Goal: Information Seeking & Learning: Learn about a topic

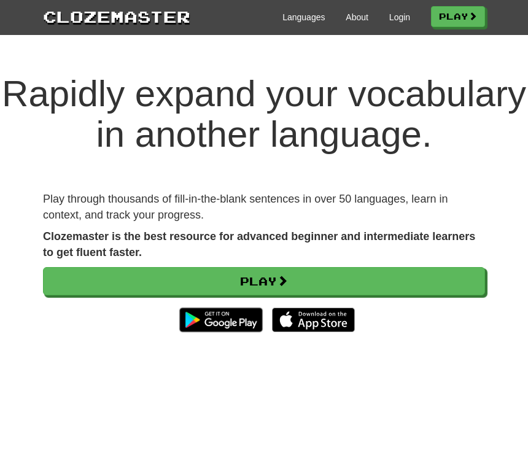
click at [389, 23] on link "Login" at bounding box center [399, 17] width 21 height 12
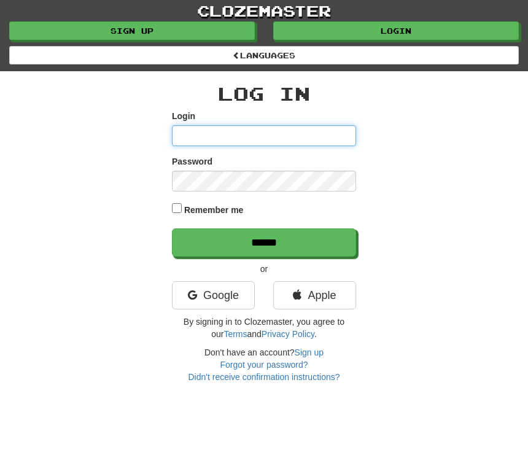
type input "****"
click at [264, 240] on input "******" at bounding box center [264, 242] width 184 height 28
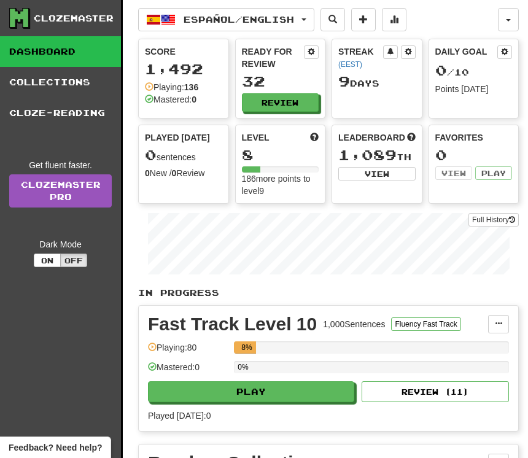
click at [297, 395] on button "Play" at bounding box center [251, 391] width 206 height 21
select select "**"
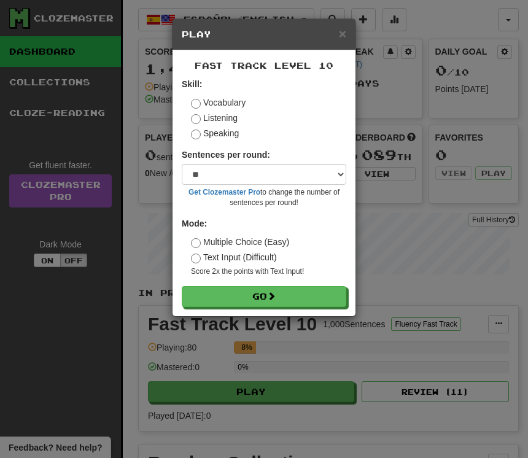
click at [229, 117] on label "Listening" at bounding box center [214, 118] width 47 height 12
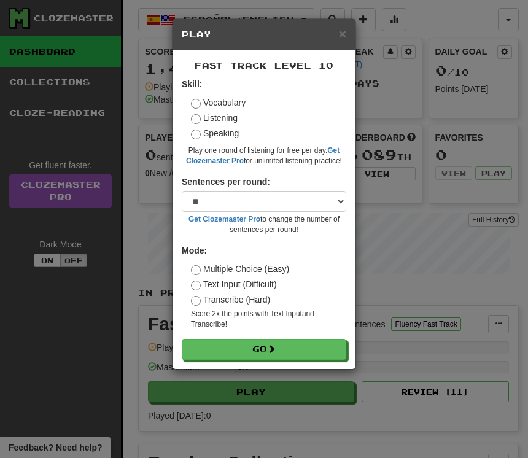
click at [294, 348] on button "Go" at bounding box center [264, 349] width 164 height 21
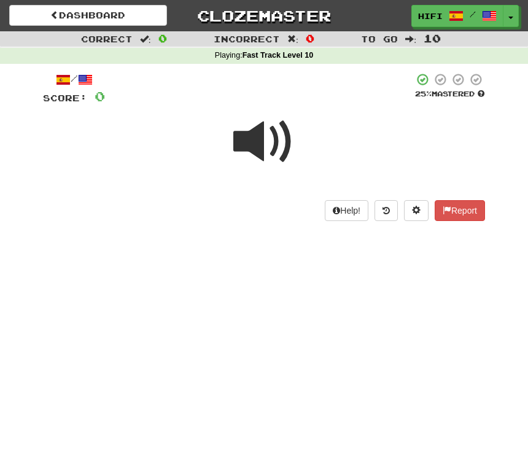
click at [267, 132] on span at bounding box center [263, 141] width 61 height 61
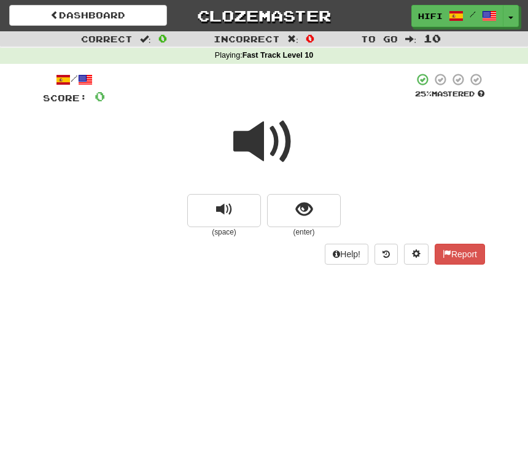
click at [269, 135] on span at bounding box center [263, 141] width 61 height 61
click at [312, 205] on button "show sentence" at bounding box center [304, 210] width 74 height 33
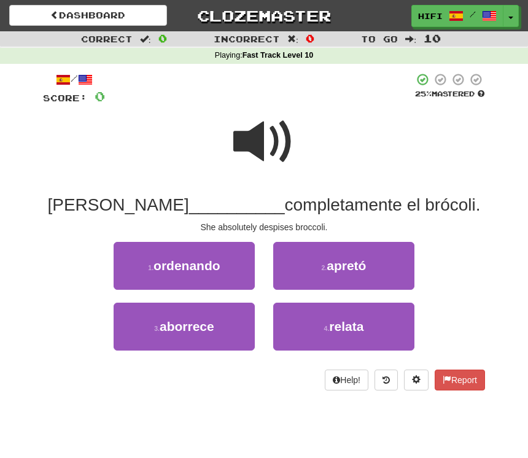
click at [218, 328] on button "3 . aborrece" at bounding box center [183, 326] width 141 height 48
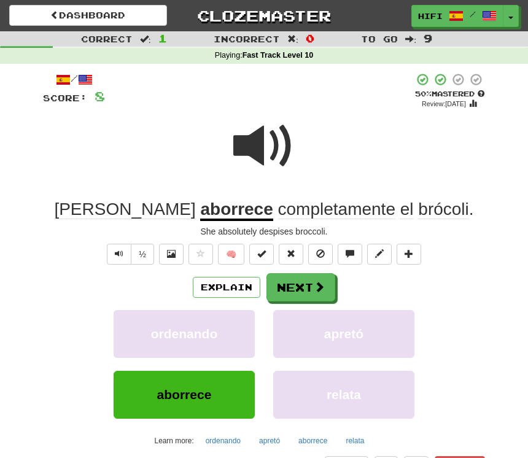
click at [328, 285] on button "Next" at bounding box center [300, 287] width 69 height 28
click at [328, 285] on div "Dashboard Clozemaster HiFi / Toggle Dropdown Dashboard Leaderboard Activity Fee…" at bounding box center [264, 247] width 528 height 494
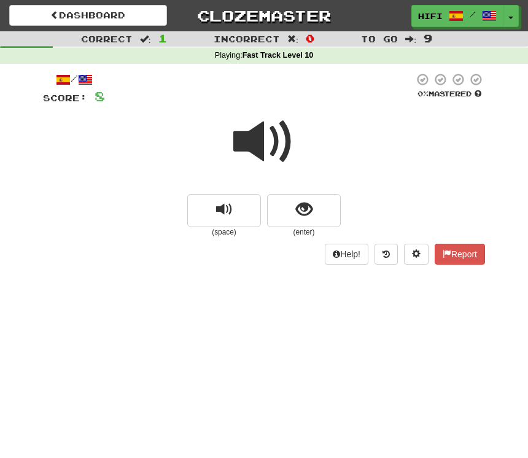
click at [262, 142] on span at bounding box center [263, 141] width 61 height 61
click at [315, 219] on button "show sentence" at bounding box center [304, 210] width 74 height 33
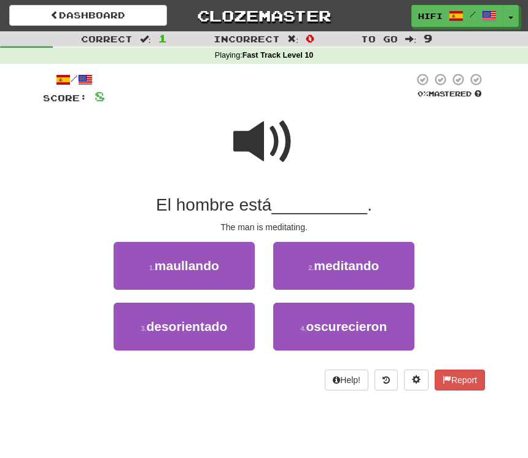
click at [380, 269] on button "2 . meditando" at bounding box center [343, 266] width 141 height 48
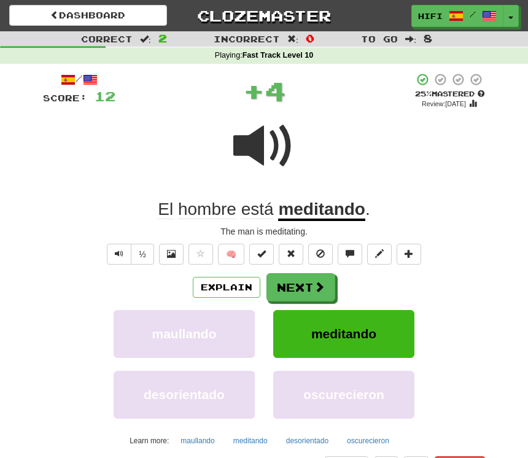
click at [307, 288] on button "Next" at bounding box center [300, 287] width 69 height 28
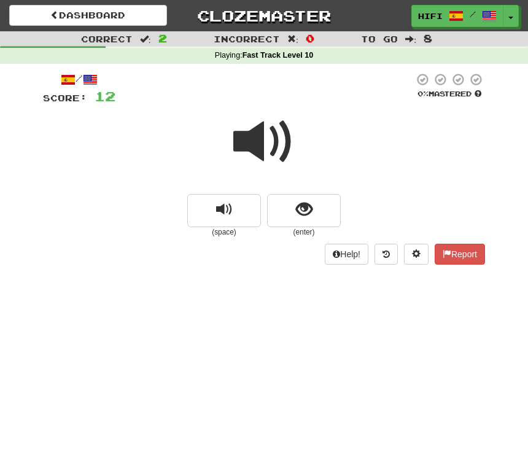
click at [264, 147] on span at bounding box center [263, 141] width 61 height 61
click at [314, 207] on button "show sentence" at bounding box center [304, 210] width 74 height 33
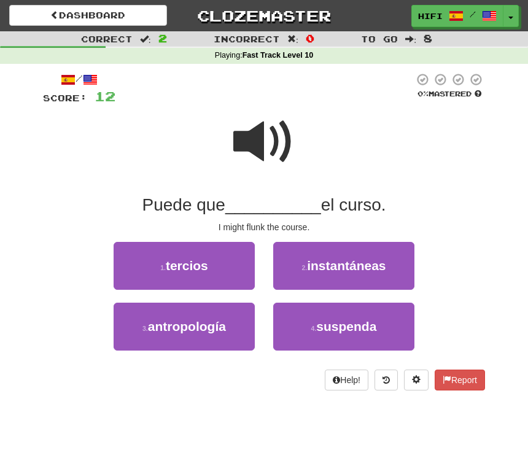
click at [365, 328] on span "suspenda" at bounding box center [346, 326] width 60 height 14
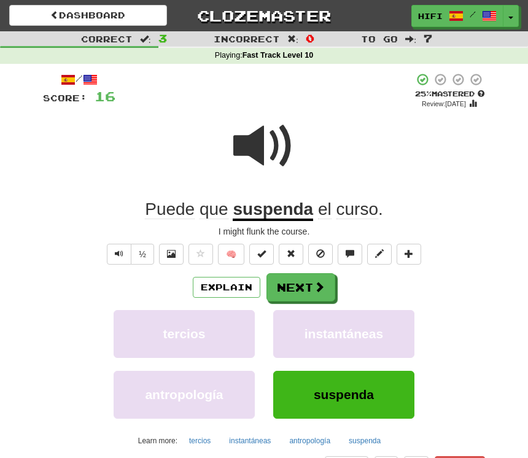
click at [307, 286] on button "Next" at bounding box center [300, 287] width 69 height 28
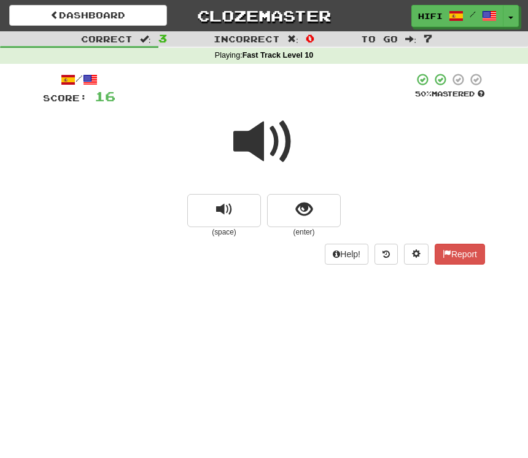
click at [311, 212] on span "show sentence" at bounding box center [304, 209] width 17 height 17
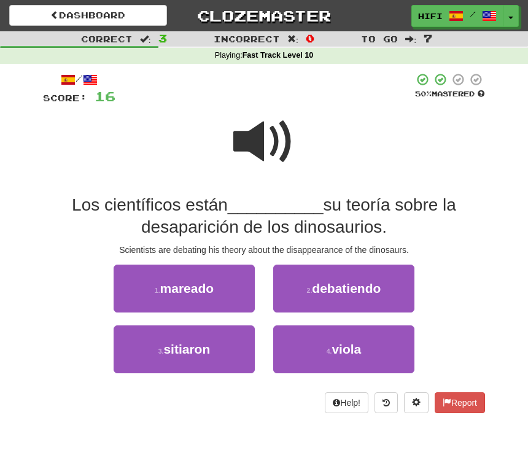
click at [275, 149] on span at bounding box center [263, 141] width 61 height 61
click at [369, 288] on span "debatiendo" at bounding box center [346, 288] width 69 height 14
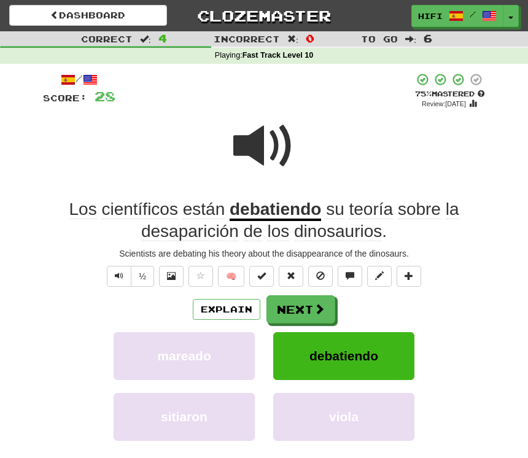
click at [308, 309] on button "Next" at bounding box center [300, 309] width 69 height 28
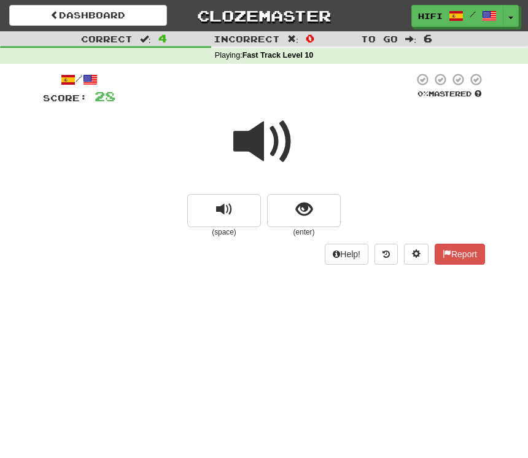
click at [274, 139] on span at bounding box center [263, 141] width 61 height 61
click at [309, 210] on span "show sentence" at bounding box center [304, 209] width 17 height 17
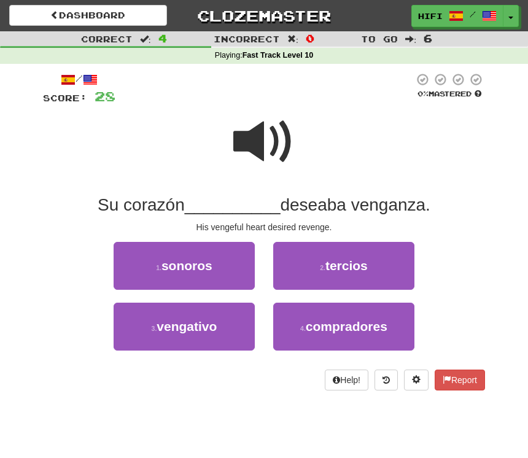
click at [212, 327] on span "vengativo" at bounding box center [186, 326] width 60 height 14
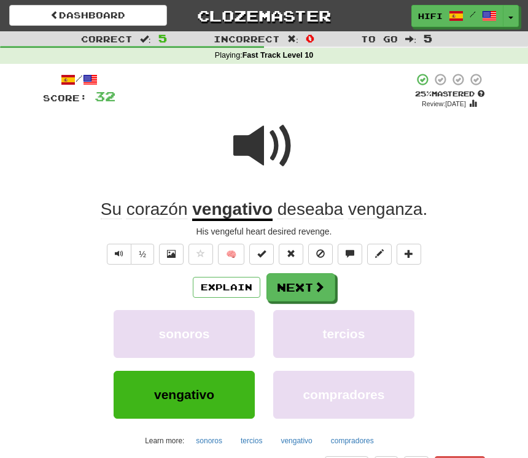
click at [306, 288] on button "Next" at bounding box center [300, 287] width 69 height 28
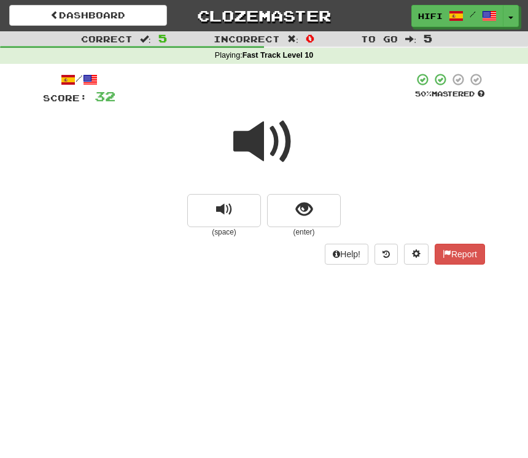
click at [264, 147] on span at bounding box center [263, 141] width 61 height 61
click at [305, 212] on span "show sentence" at bounding box center [304, 209] width 17 height 17
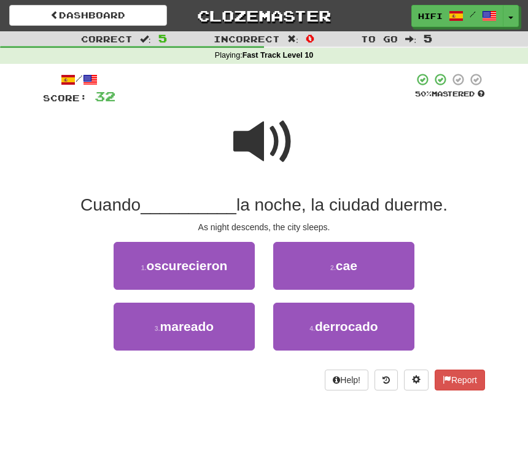
click at [366, 266] on button "2 . cae" at bounding box center [343, 266] width 141 height 48
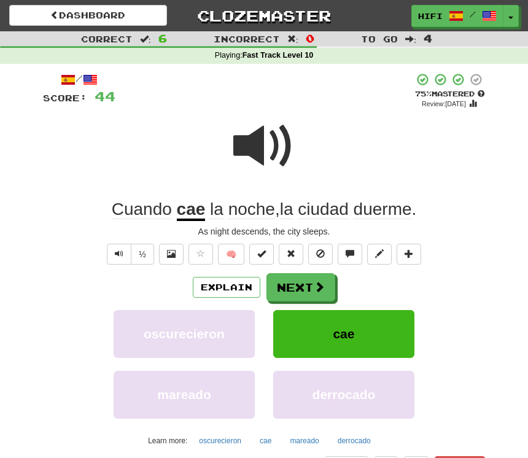
click at [310, 283] on button "Next" at bounding box center [300, 287] width 69 height 28
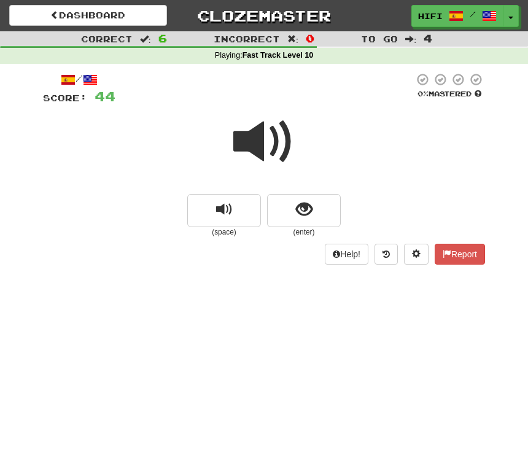
click at [266, 137] on span at bounding box center [263, 141] width 61 height 61
click at [312, 205] on button "show sentence" at bounding box center [304, 210] width 74 height 33
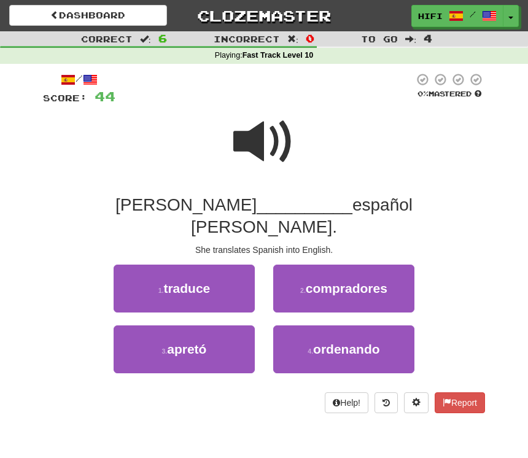
click at [216, 264] on button "1 . traduce" at bounding box center [183, 288] width 141 height 48
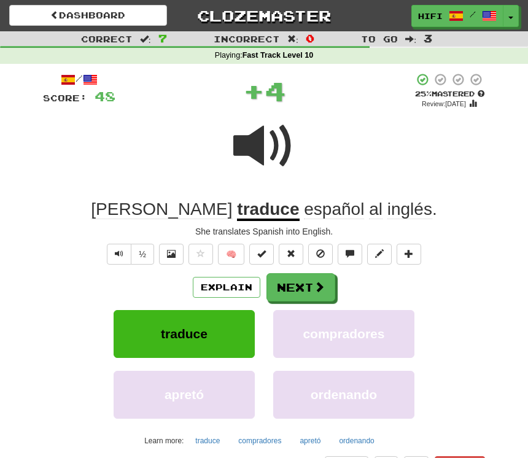
click at [313, 281] on span at bounding box center [318, 286] width 11 height 11
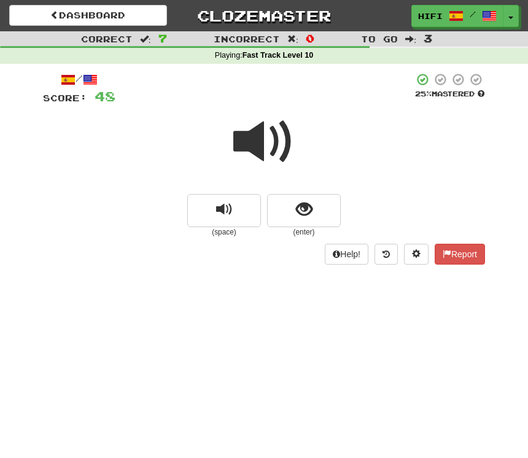
click at [266, 148] on span at bounding box center [263, 141] width 61 height 61
click at [311, 209] on span "show sentence" at bounding box center [304, 209] width 17 height 17
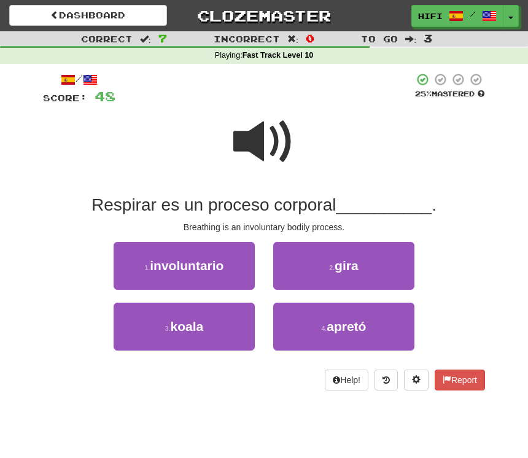
click at [229, 270] on button "1 . involuntario" at bounding box center [183, 266] width 141 height 48
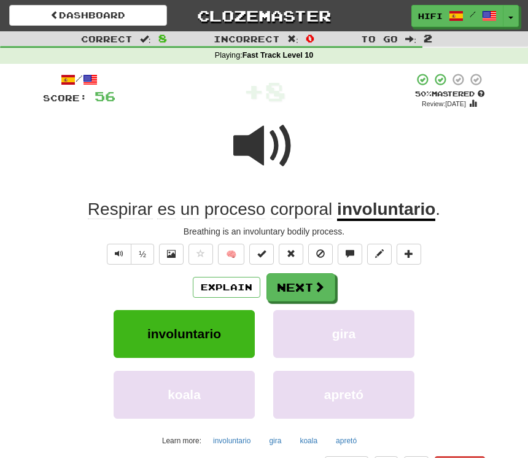
click at [313, 285] on span at bounding box center [318, 286] width 11 height 11
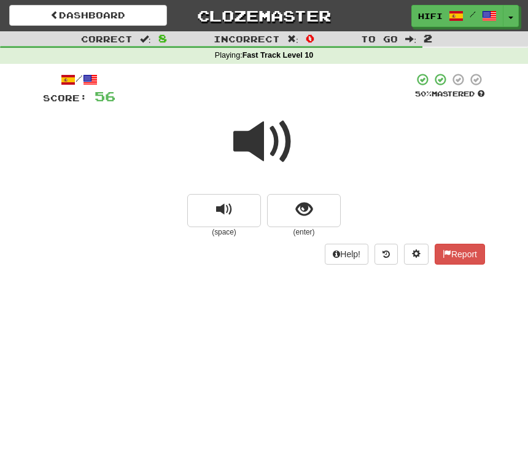
click at [271, 141] on span at bounding box center [263, 141] width 61 height 61
click at [309, 205] on span "show sentence" at bounding box center [304, 209] width 17 height 17
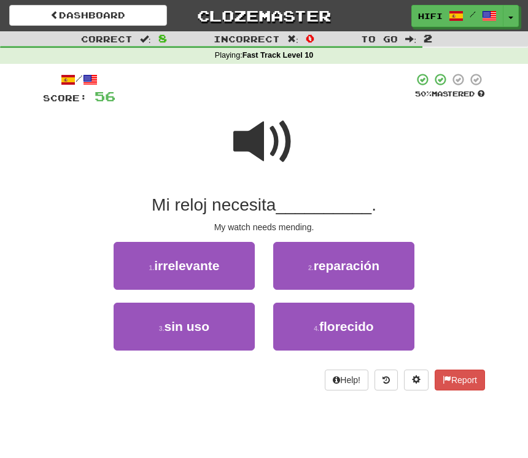
click at [372, 270] on span "reparación" at bounding box center [346, 265] width 66 height 14
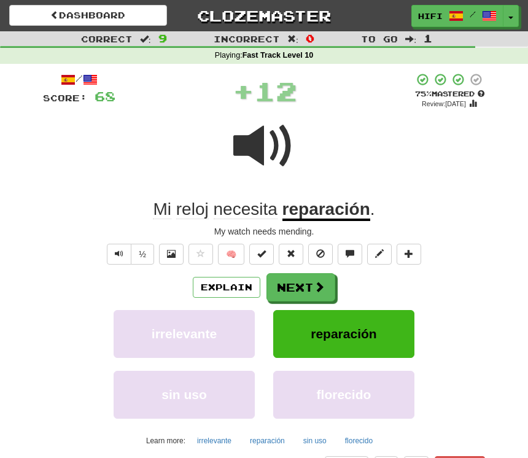
click at [307, 285] on button "Next" at bounding box center [300, 287] width 69 height 28
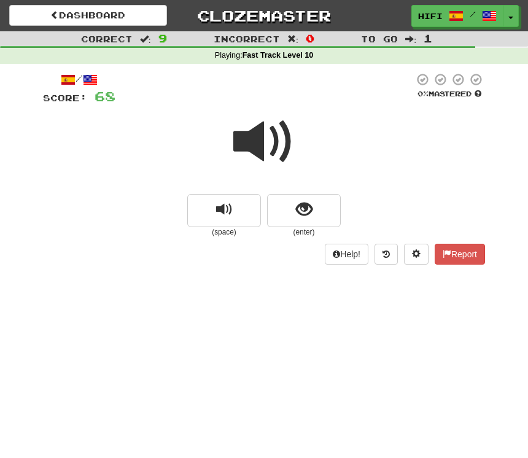
click at [261, 139] on span at bounding box center [263, 141] width 61 height 61
click at [311, 208] on span "show sentence" at bounding box center [304, 209] width 17 height 17
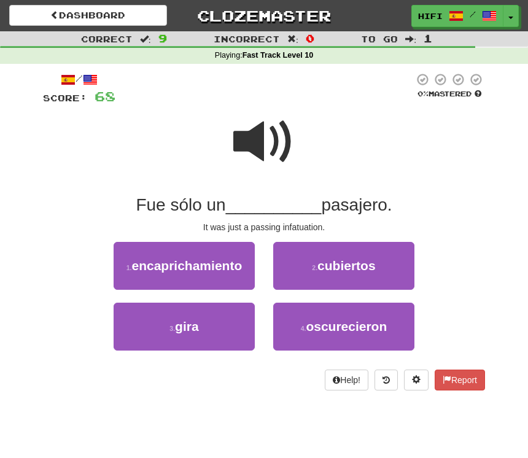
click at [258, 147] on span at bounding box center [263, 141] width 61 height 61
click at [215, 270] on span "encaprichamiento" at bounding box center [186, 265] width 110 height 14
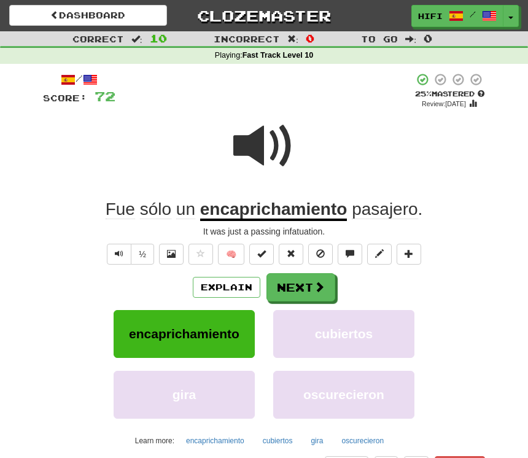
click at [301, 282] on button "Next" at bounding box center [300, 287] width 69 height 28
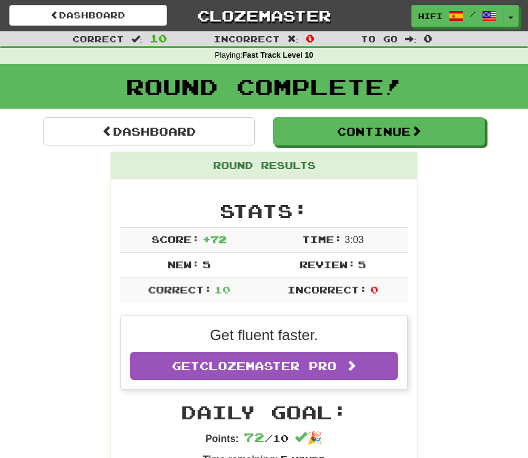
click at [162, 129] on link "Dashboard" at bounding box center [149, 131] width 212 height 28
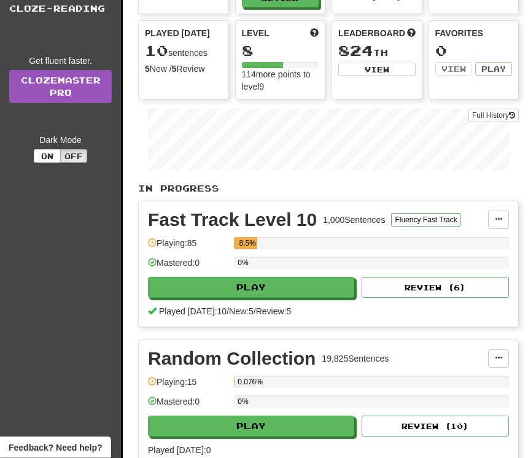
scroll to position [104, 0]
click at [435, 288] on button "Review ( 6 )" at bounding box center [434, 287] width 147 height 21
select select "**"
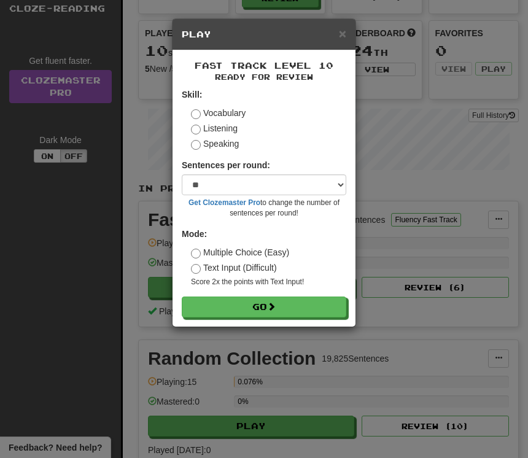
click at [296, 311] on button "Go" at bounding box center [264, 306] width 164 height 21
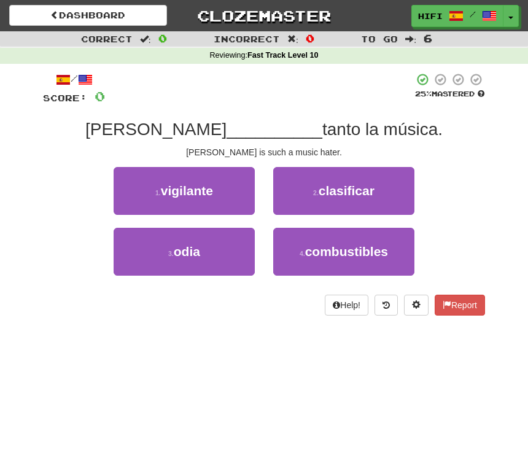
click at [201, 249] on button "3 . odia" at bounding box center [183, 252] width 141 height 48
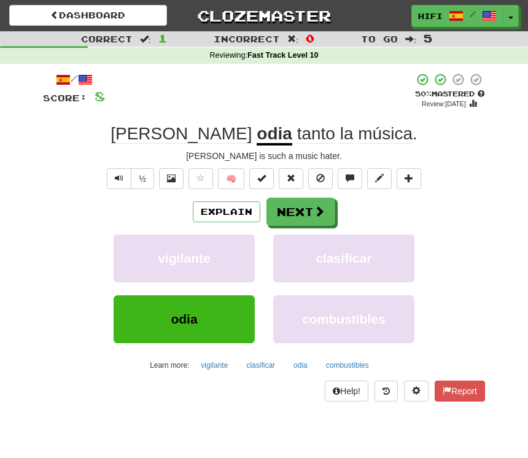
click at [308, 205] on button "Next" at bounding box center [300, 212] width 69 height 28
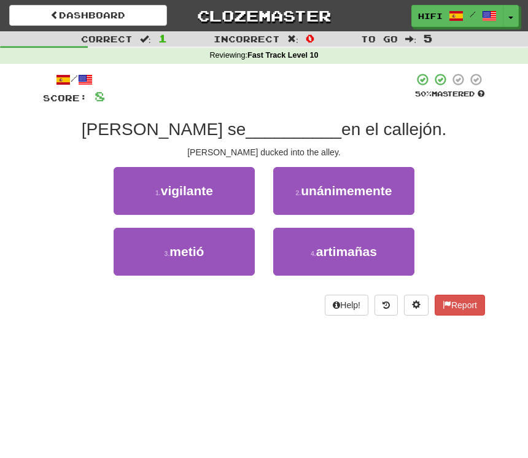
click at [202, 244] on span "metió" at bounding box center [186, 251] width 34 height 14
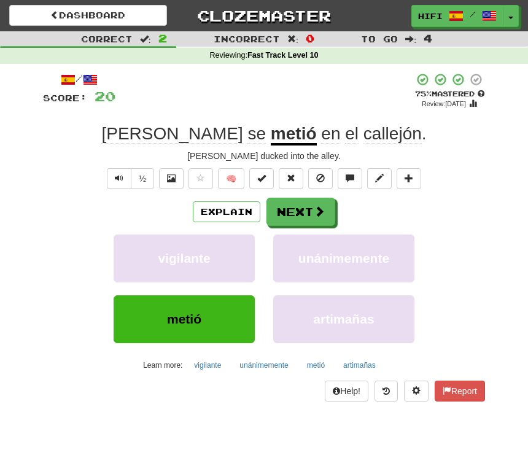
click at [314, 209] on span at bounding box center [318, 210] width 11 height 11
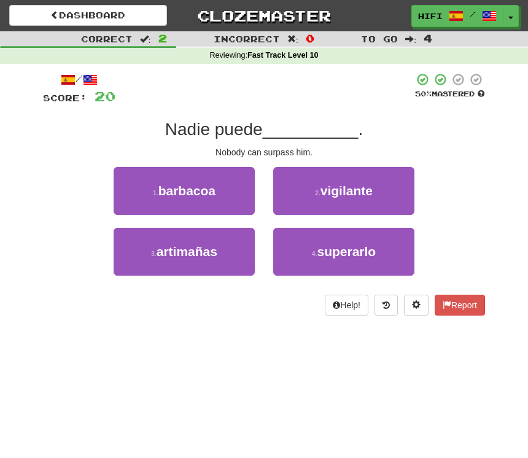
click at [351, 255] on span "superarlo" at bounding box center [346, 251] width 59 height 14
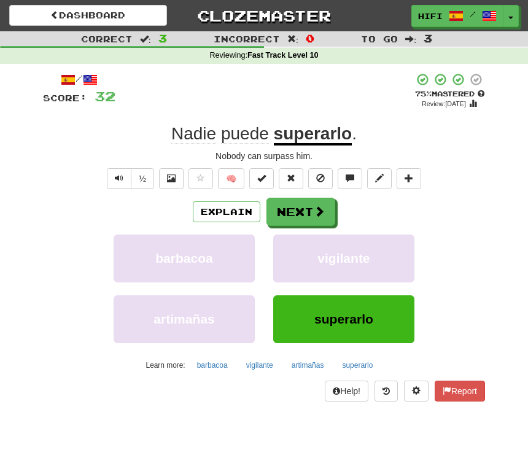
click at [312, 208] on button "Next" at bounding box center [300, 212] width 69 height 28
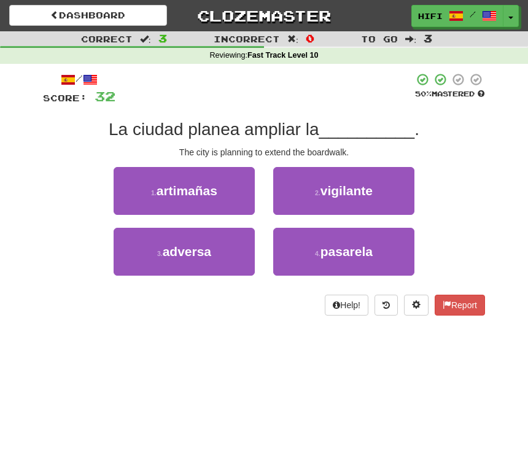
click at [383, 250] on button "4 . pasarela" at bounding box center [343, 252] width 141 height 48
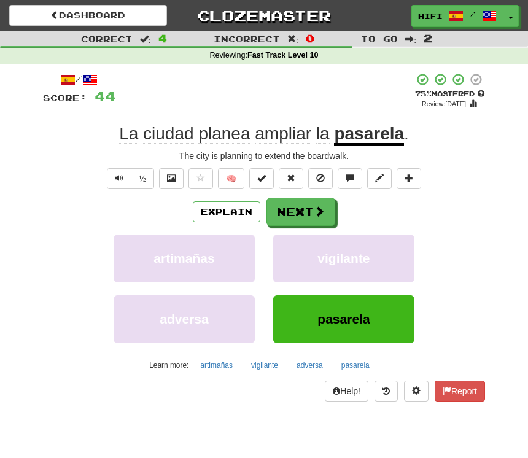
click at [315, 208] on span at bounding box center [318, 210] width 11 height 11
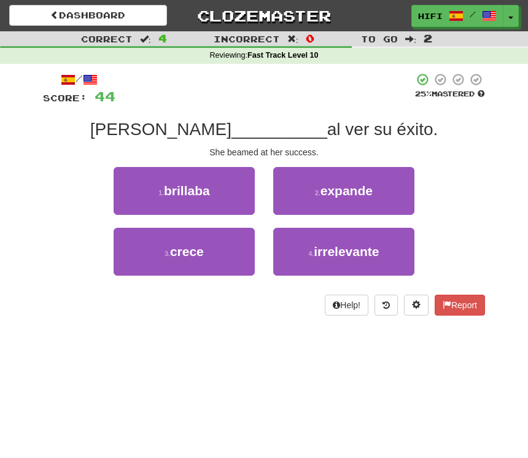
click at [199, 192] on span "brillaba" at bounding box center [187, 190] width 46 height 14
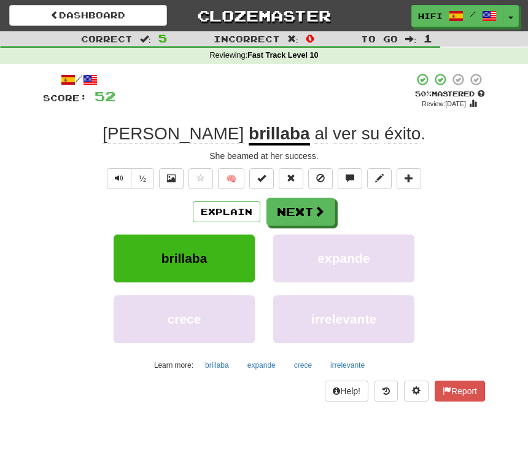
click at [310, 205] on button "Next" at bounding box center [300, 212] width 69 height 28
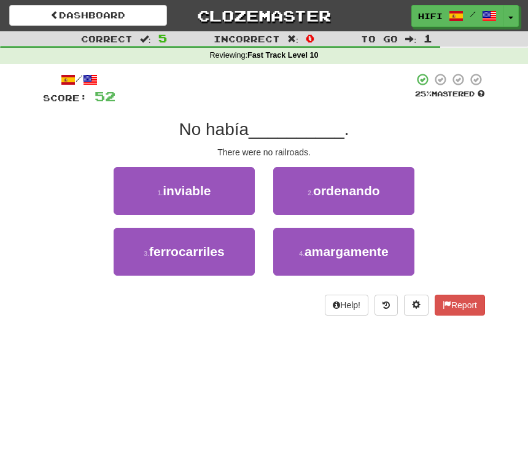
click at [226, 249] on button "3 . ferrocarriles" at bounding box center [183, 252] width 141 height 48
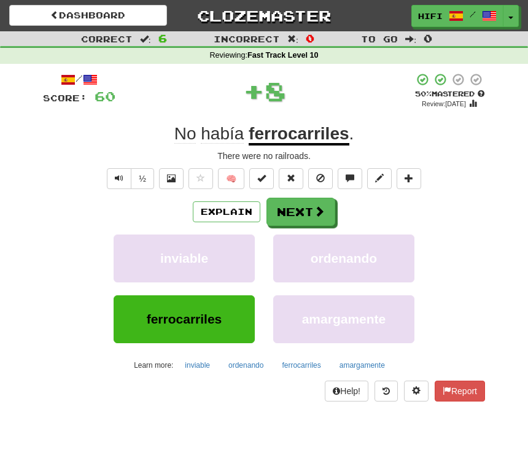
click at [309, 216] on button "Next" at bounding box center [300, 212] width 69 height 28
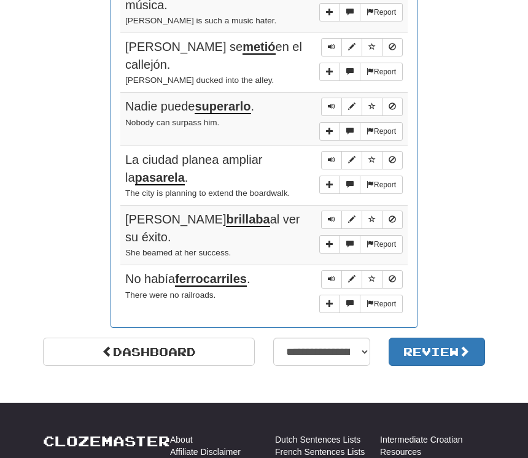
scroll to position [840, 0]
click at [190, 337] on link "Dashboard" at bounding box center [149, 351] width 212 height 28
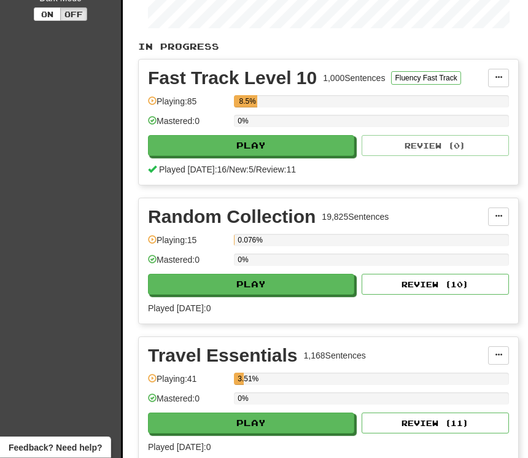
scroll to position [246, 0]
click at [302, 288] on button "Play" at bounding box center [251, 284] width 206 height 21
select select "**"
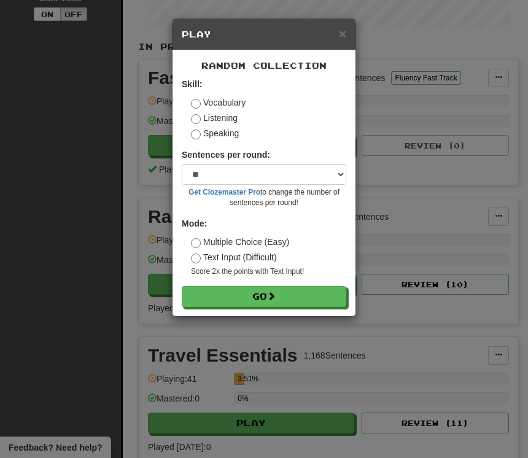
click at [300, 302] on button "Go" at bounding box center [264, 296] width 164 height 21
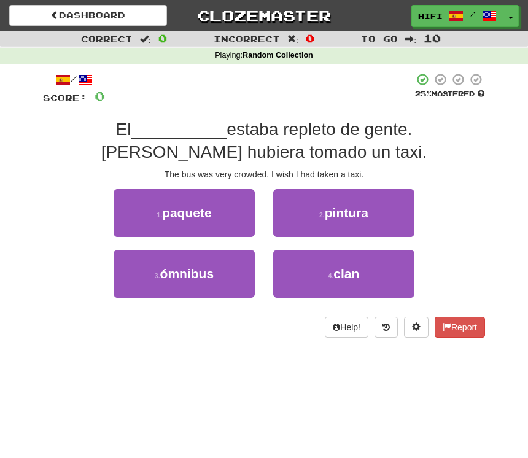
click at [215, 282] on button "3 . ómnibus" at bounding box center [183, 274] width 141 height 48
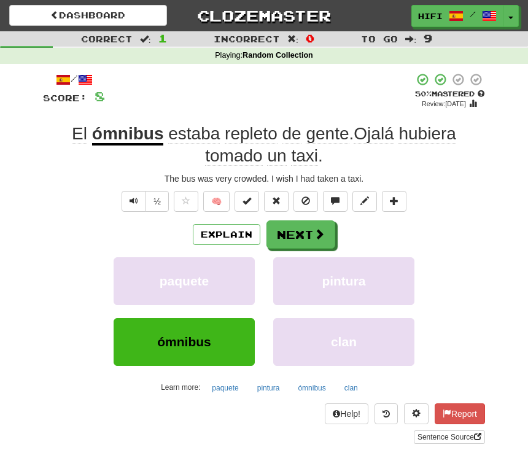
click at [315, 232] on span at bounding box center [318, 233] width 11 height 11
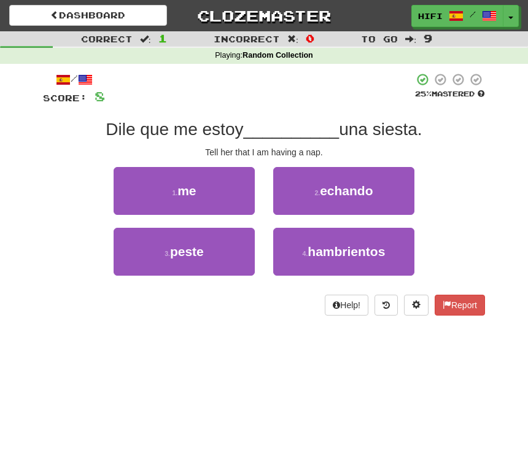
click at [378, 190] on button "2 . echando" at bounding box center [343, 191] width 141 height 48
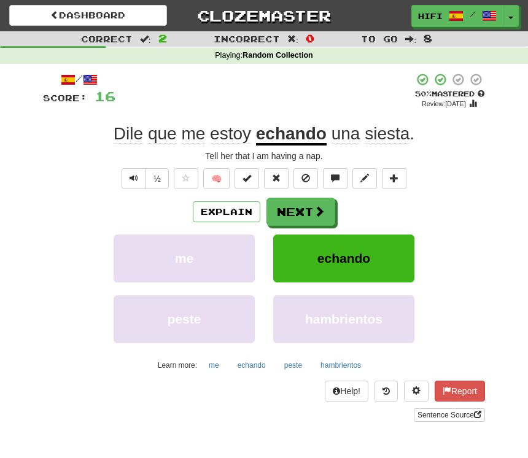
click at [313, 209] on span at bounding box center [318, 210] width 11 height 11
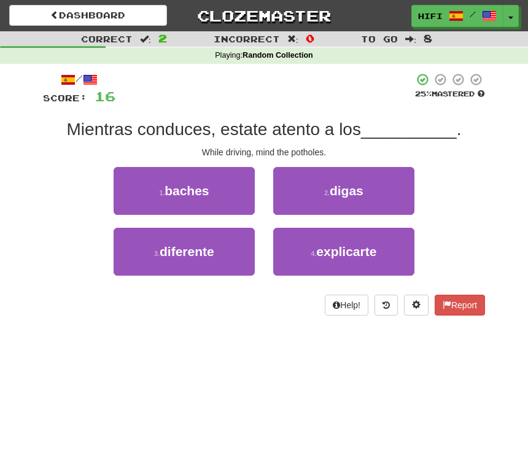
click at [223, 192] on button "1 . baches" at bounding box center [183, 191] width 141 height 48
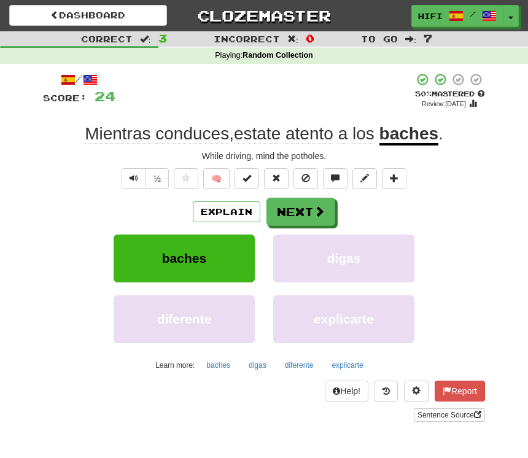
click at [309, 209] on button "Next" at bounding box center [300, 212] width 69 height 28
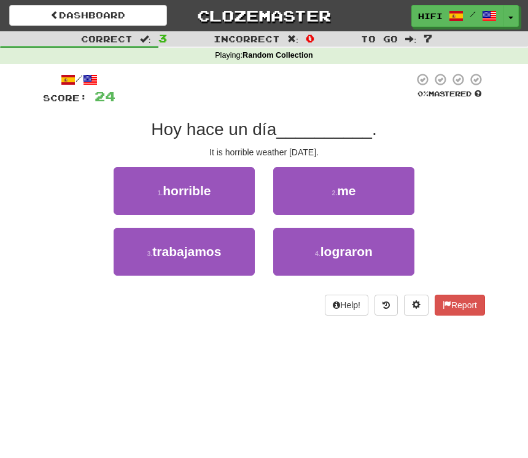
click at [225, 196] on button "1 . horrible" at bounding box center [183, 191] width 141 height 48
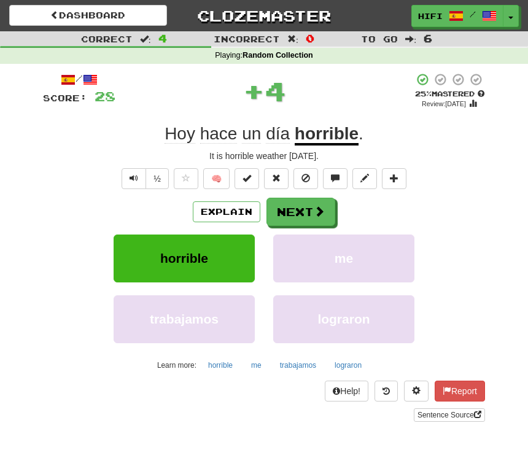
click at [314, 207] on span at bounding box center [318, 210] width 11 height 11
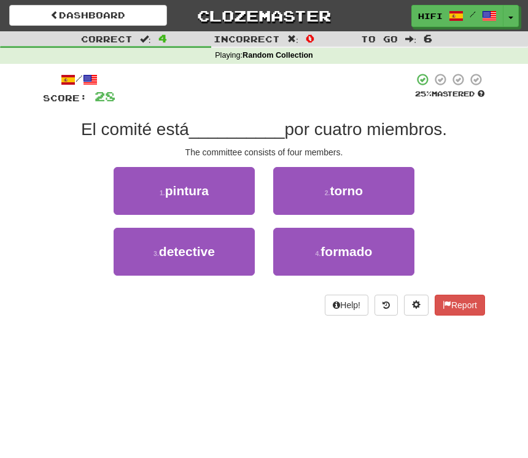
click at [369, 256] on span "formado" at bounding box center [346, 251] width 52 height 14
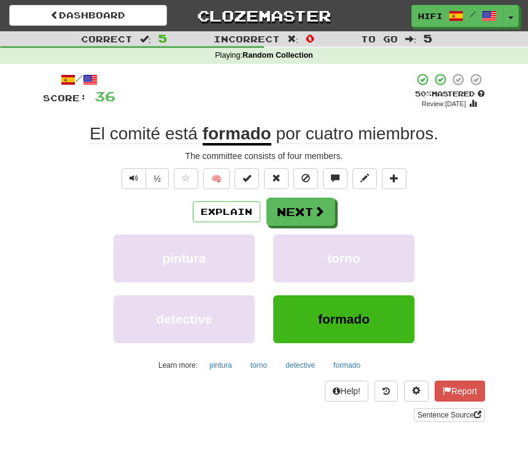
click at [315, 209] on span at bounding box center [318, 210] width 11 height 11
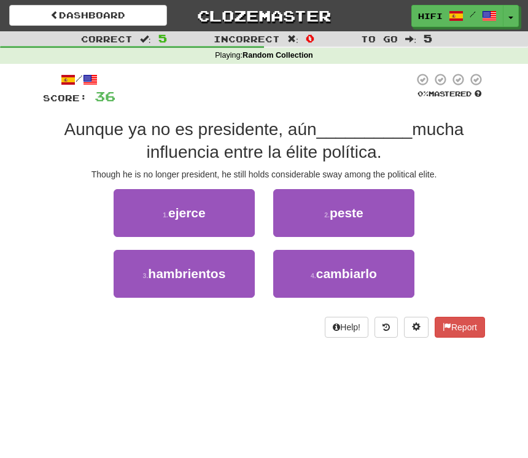
click at [201, 212] on span "ejerce" at bounding box center [186, 212] width 37 height 14
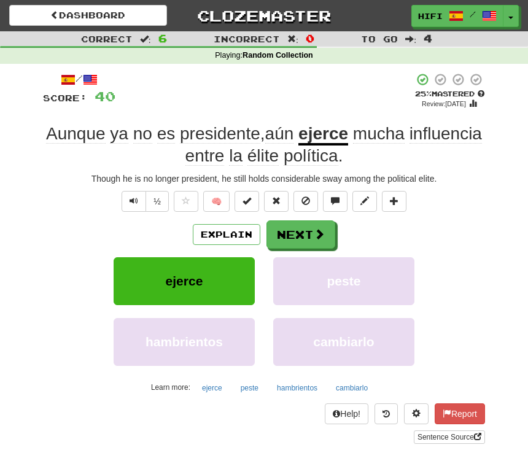
click at [301, 237] on button "Next" at bounding box center [300, 234] width 69 height 28
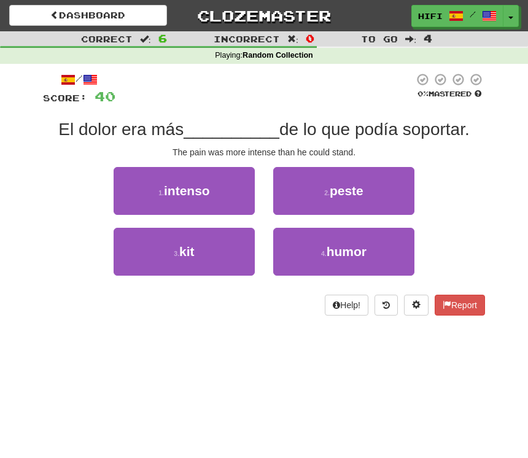
click at [229, 190] on button "1 . intenso" at bounding box center [183, 191] width 141 height 48
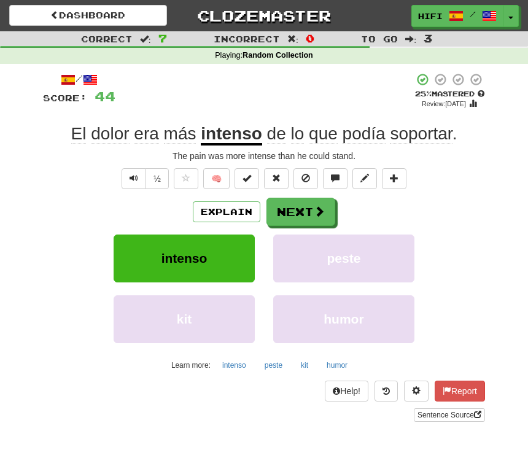
click at [304, 209] on button "Next" at bounding box center [300, 212] width 69 height 28
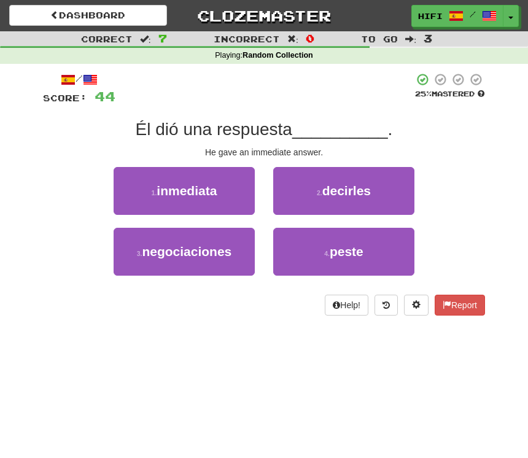
click at [219, 191] on button "1 . inmediata" at bounding box center [183, 191] width 141 height 48
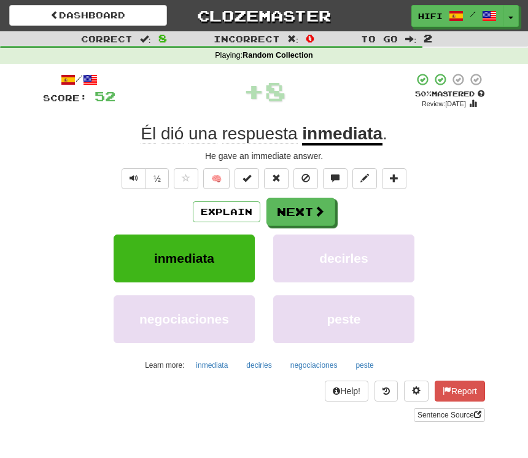
click at [308, 210] on button "Next" at bounding box center [300, 212] width 69 height 28
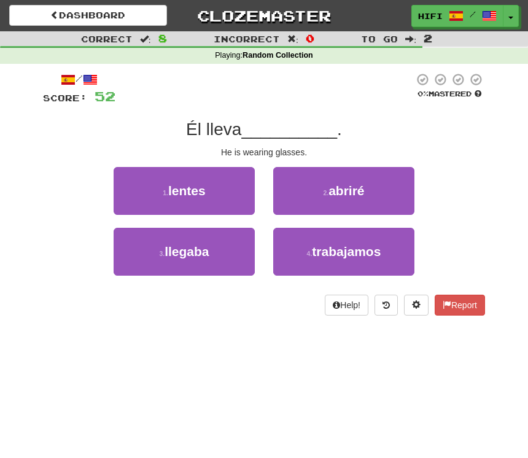
click at [205, 197] on button "1 . lentes" at bounding box center [183, 191] width 141 height 48
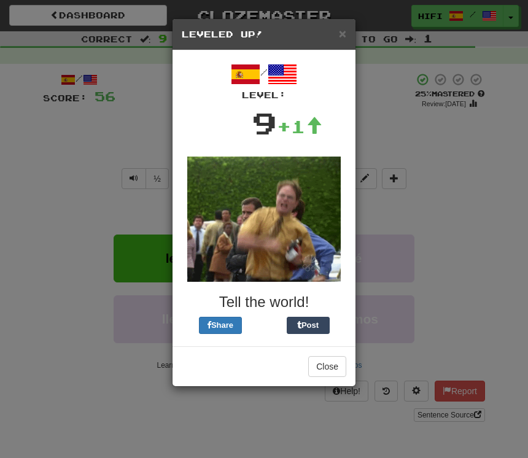
click at [329, 363] on button "Close" at bounding box center [327, 366] width 38 height 21
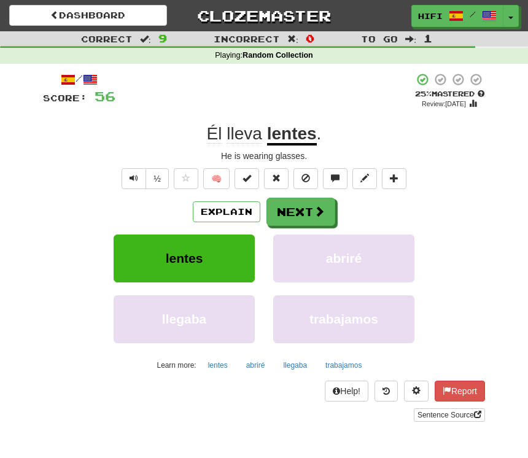
click at [305, 207] on button "Next" at bounding box center [300, 212] width 69 height 28
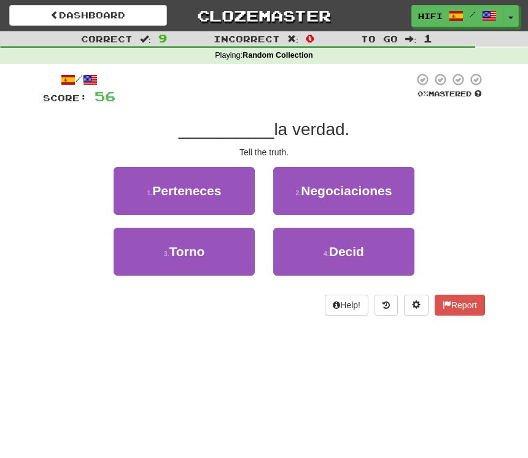
click at [367, 248] on button "4 . Decid" at bounding box center [343, 252] width 141 height 48
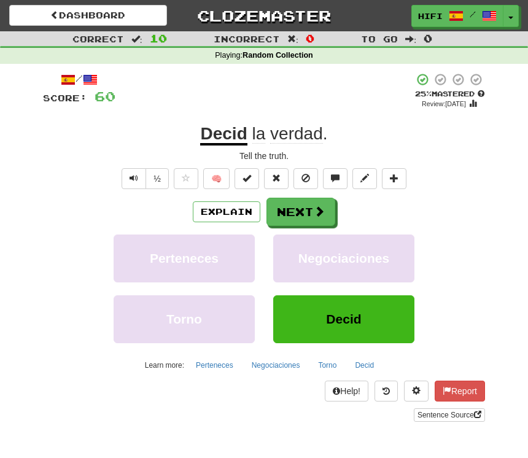
click at [310, 206] on button "Next" at bounding box center [300, 212] width 69 height 28
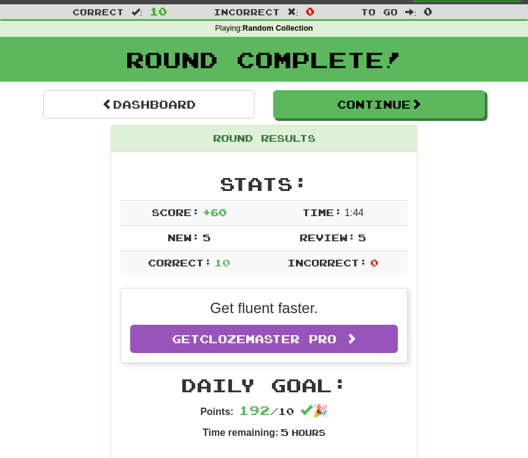
scroll to position [27, 0]
click at [172, 108] on link "Dashboard" at bounding box center [149, 104] width 212 height 28
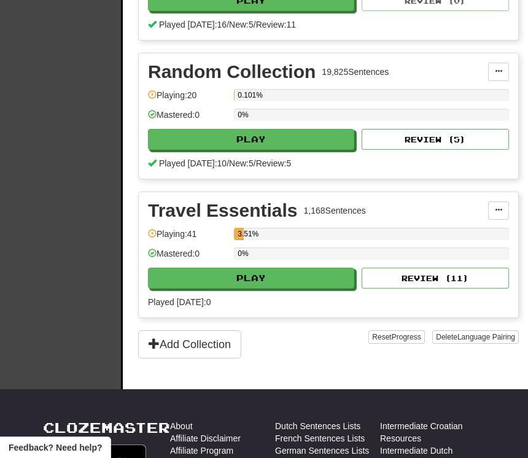
scroll to position [402, 0]
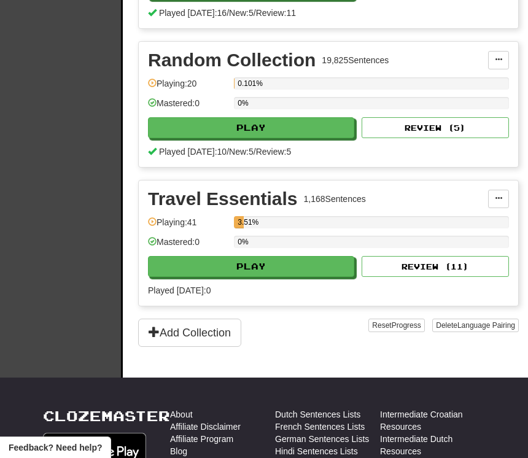
click at [285, 261] on button "Play" at bounding box center [251, 266] width 206 height 21
select select "**"
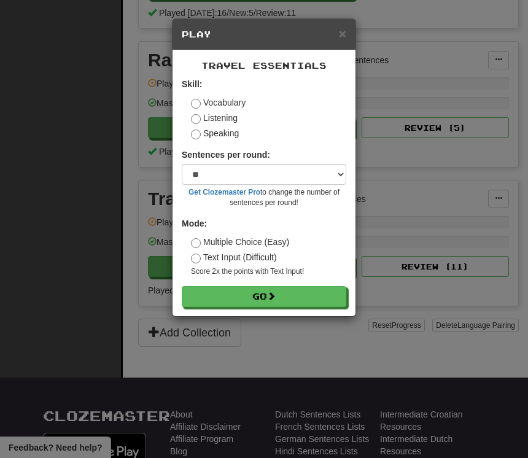
click at [266, 290] on button "Go" at bounding box center [264, 296] width 164 height 21
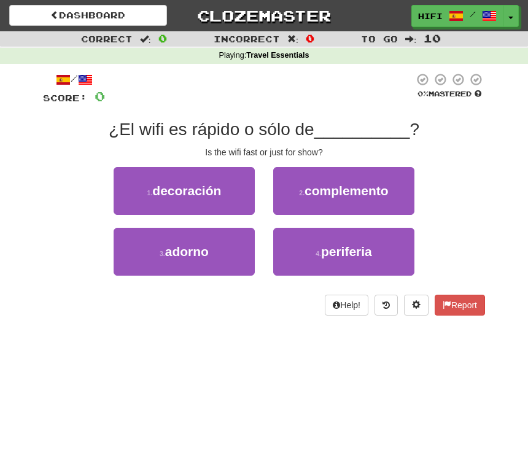
click at [222, 253] on button "3 . [GEOGRAPHIC_DATA]" at bounding box center [183, 252] width 141 height 48
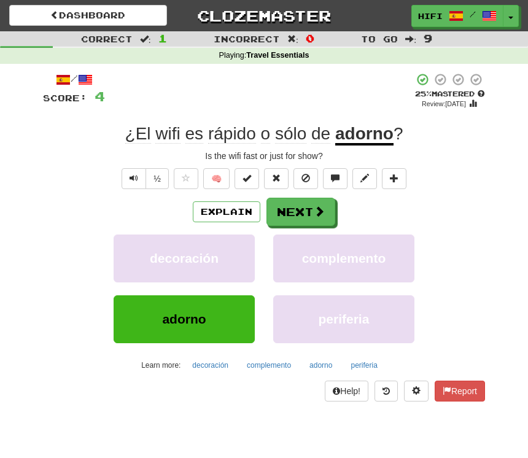
click at [308, 207] on button "Next" at bounding box center [300, 212] width 69 height 28
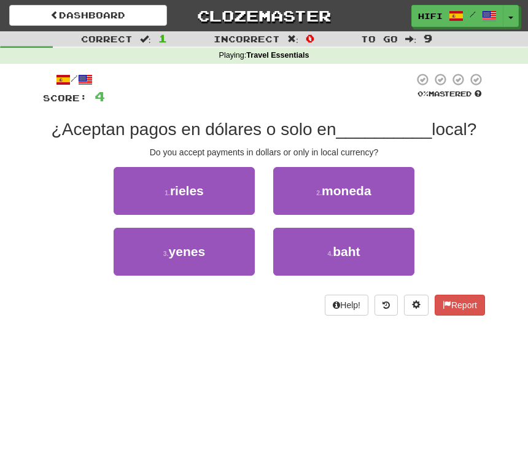
click at [374, 190] on button "2 . moneda" at bounding box center [343, 191] width 141 height 48
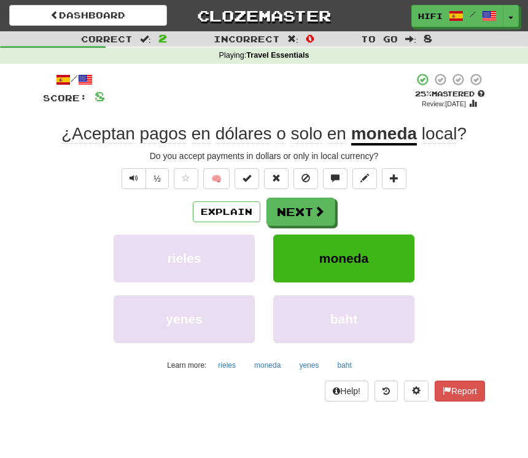
click at [304, 202] on button "Next" at bounding box center [300, 212] width 69 height 28
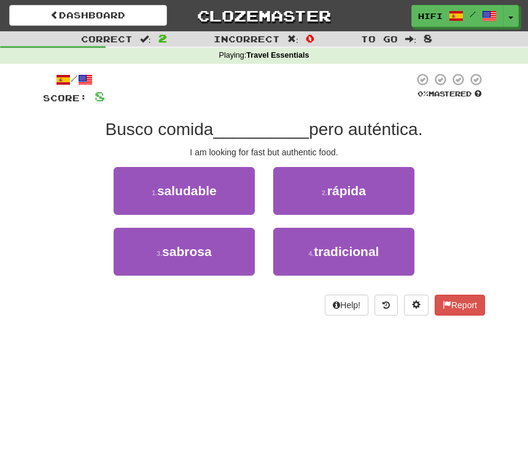
click at [359, 186] on span "rápida" at bounding box center [346, 190] width 39 height 14
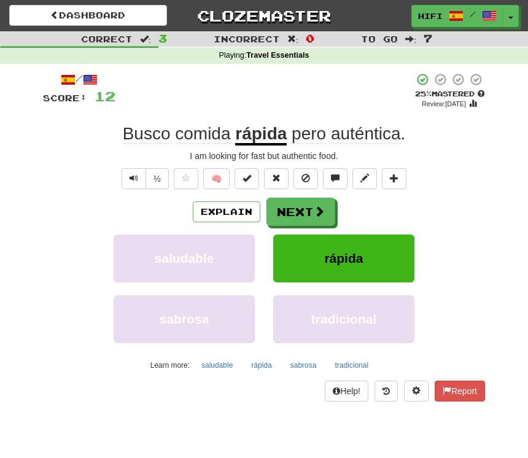
click at [307, 209] on button "Next" at bounding box center [300, 212] width 69 height 28
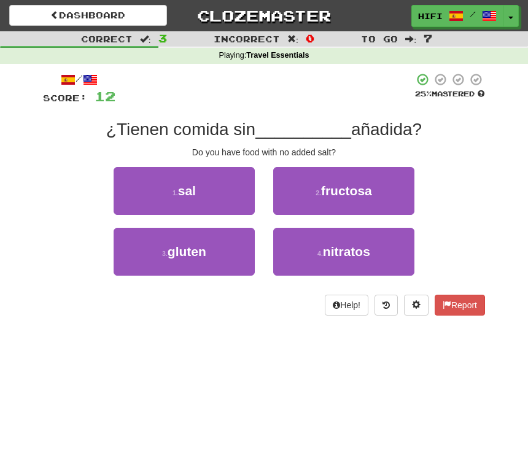
click at [190, 189] on span "sal" at bounding box center [187, 190] width 18 height 14
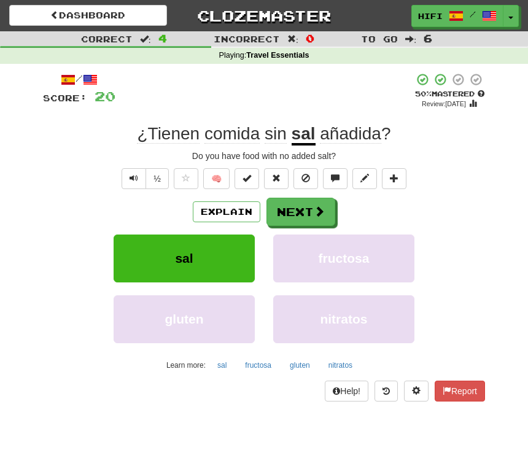
click at [313, 215] on span at bounding box center [318, 210] width 11 height 11
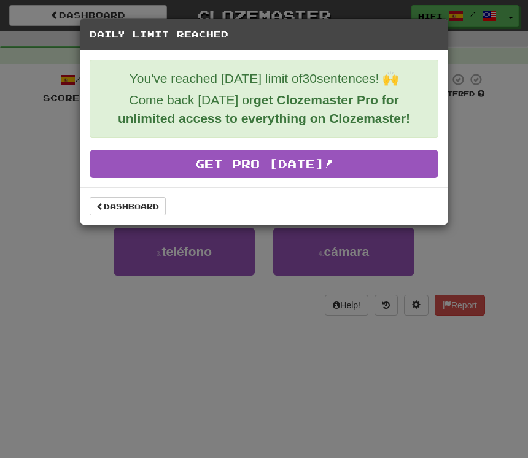
click at [136, 209] on link "Dashboard" at bounding box center [128, 206] width 76 height 18
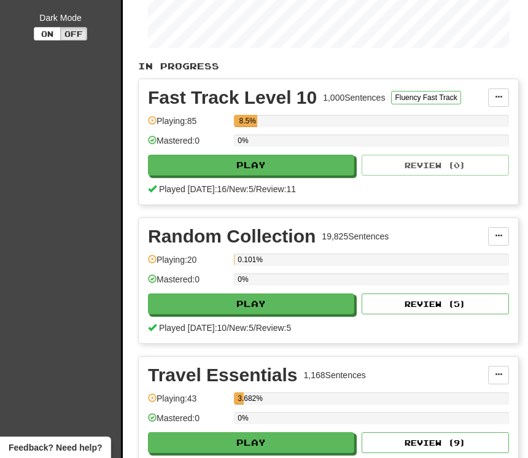
scroll to position [237, 0]
